Goal: Information Seeking & Learning: Learn about a topic

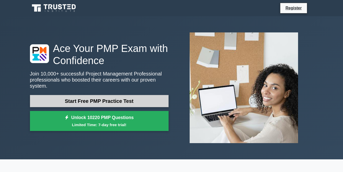
click at [78, 97] on link "Start Free PMP Practice Test" at bounding box center [99, 101] width 139 height 12
